Goal: Obtain resource: Obtain resource

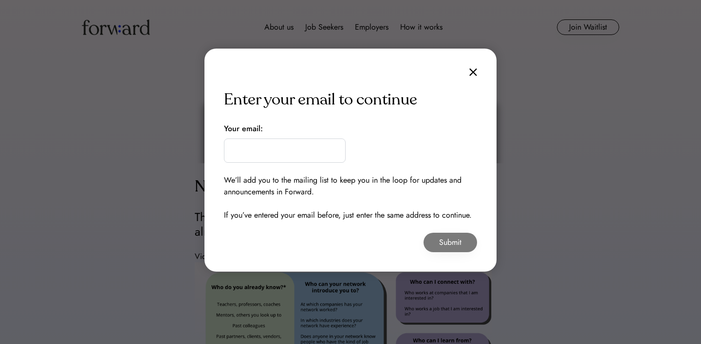
click at [479, 69] on div "Enter your email to continue Your email: We’ll add you to the mailing list to k…" at bounding box center [350, 160] width 292 height 223
click at [475, 72] on img at bounding box center [473, 72] width 8 height 8
click at [473, 75] on img at bounding box center [473, 72] width 8 height 8
click at [476, 68] on div "Enter your email to continue Your email: We’ll add you to the mailing list to k…" at bounding box center [350, 160] width 292 height 223
click at [473, 74] on img at bounding box center [473, 72] width 8 height 8
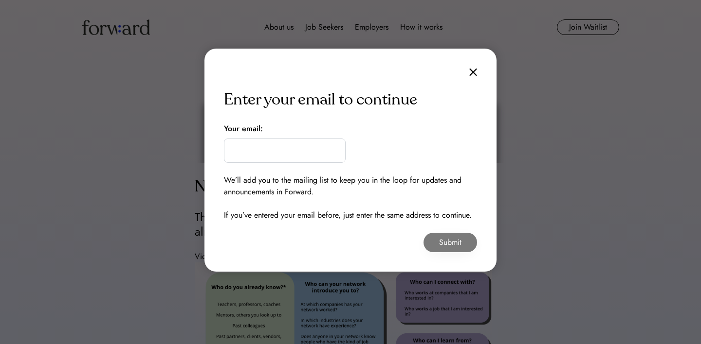
click at [473, 73] on img at bounding box center [473, 72] width 8 height 8
click at [473, 72] on img at bounding box center [473, 72] width 8 height 8
drag, startPoint x: 473, startPoint y: 70, endPoint x: 492, endPoint y: 49, distance: 28.3
click at [473, 69] on img at bounding box center [473, 72] width 8 height 8
click at [584, 71] on div at bounding box center [350, 172] width 701 height 344
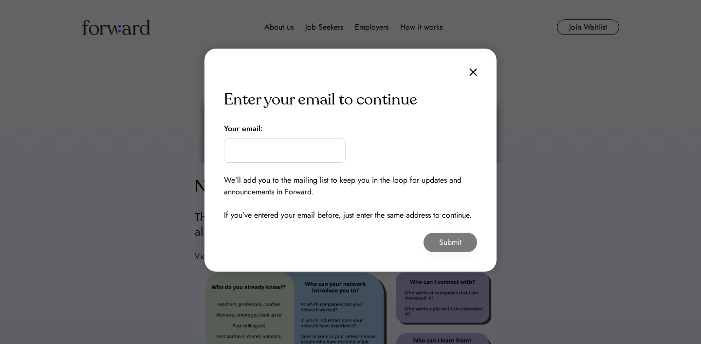
drag, startPoint x: 584, startPoint y: 71, endPoint x: 579, endPoint y: 68, distance: 5.0
click at [579, 68] on div at bounding box center [350, 172] width 701 height 344
click at [298, 153] on input "email" at bounding box center [285, 151] width 122 height 24
type input "**********"
click at [445, 245] on button "Submit" at bounding box center [450, 242] width 54 height 19
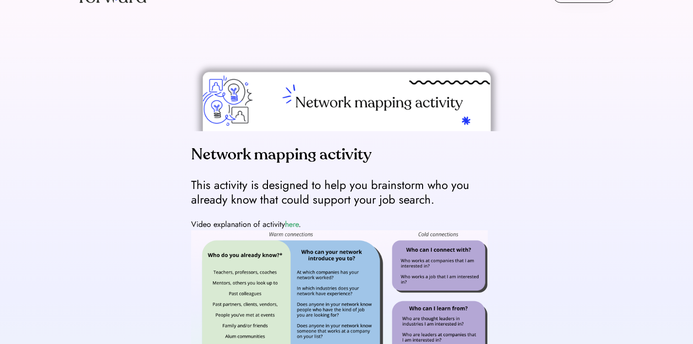
scroll to position [33, 0]
